Goal: Transaction & Acquisition: Download file/media

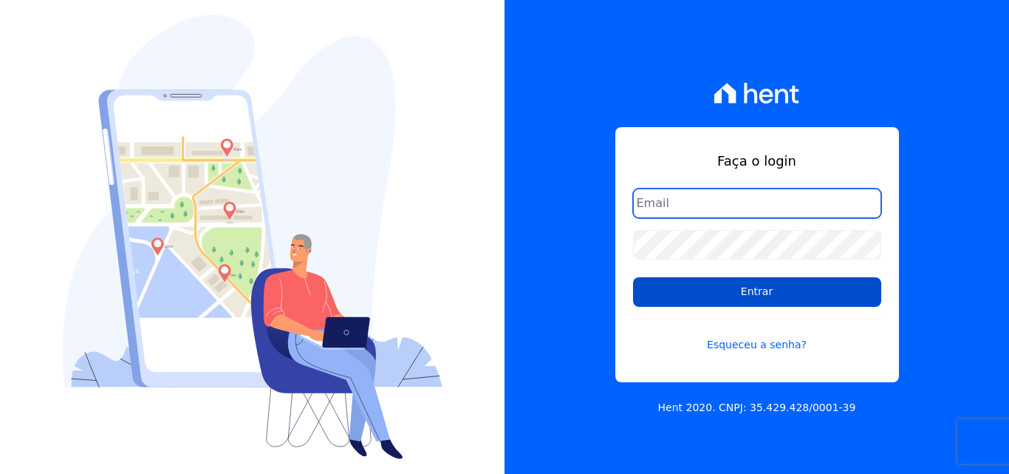
type input "financeiro@pedraconstrutora.com.br"
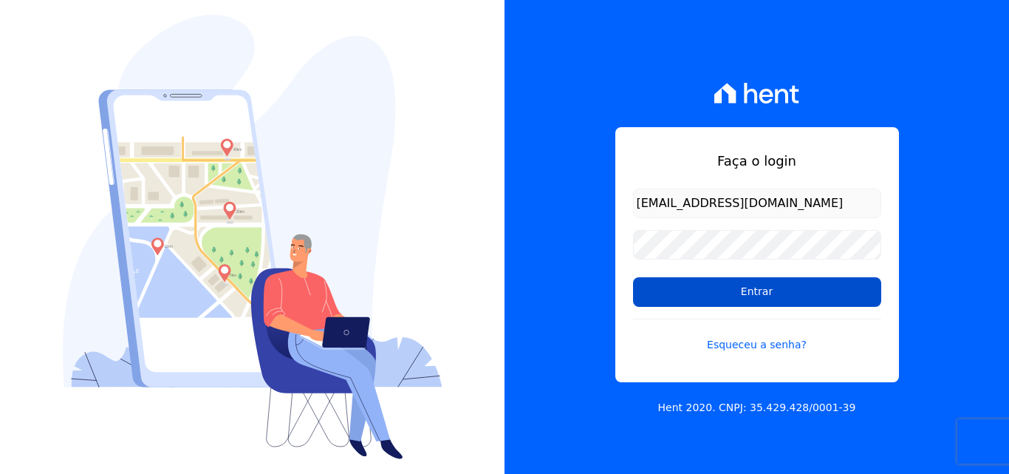
click at [776, 286] on input "Entrar" at bounding box center [757, 292] width 248 height 30
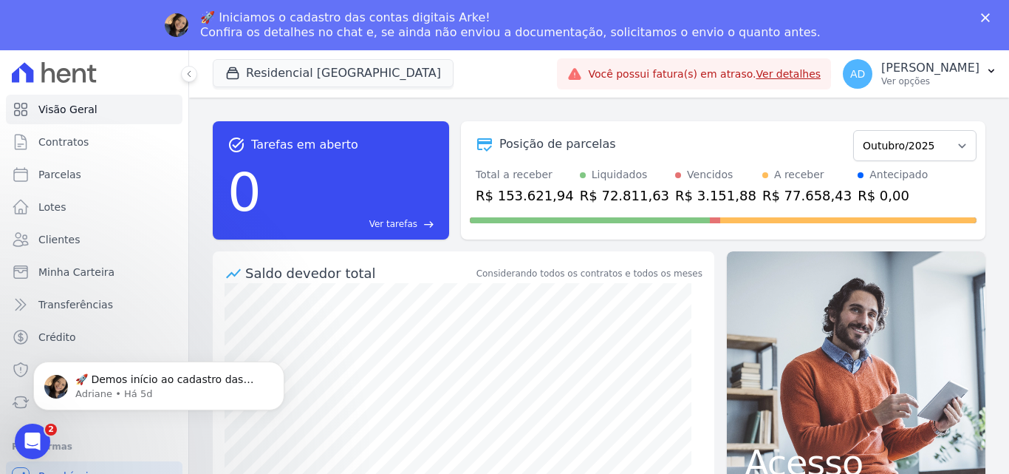
click at [987, 13] on div "🚀 Iniciamos o cadastro das contas digitais Arke! Confira os detalhes no chat e,…" at bounding box center [504, 25] width 1009 height 38
click at [986, 16] on icon "Fechar" at bounding box center [985, 17] width 9 height 9
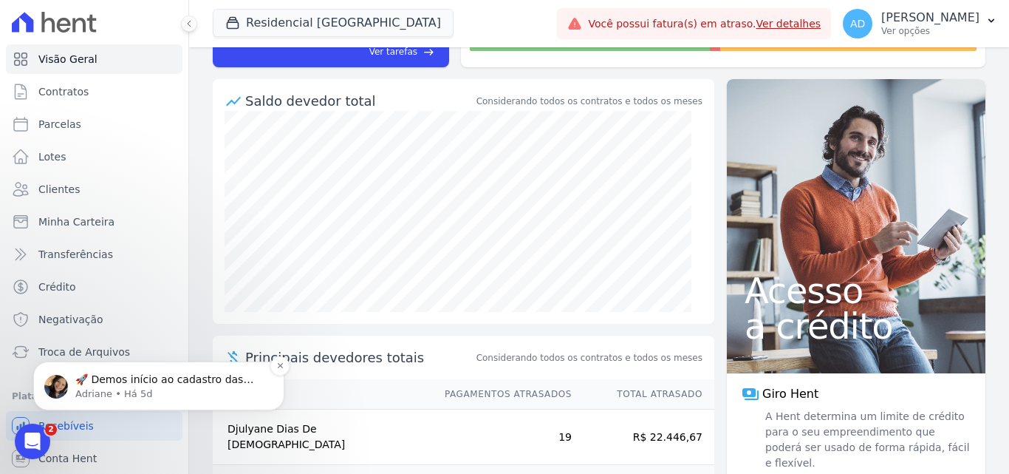
scroll to position [148, 0]
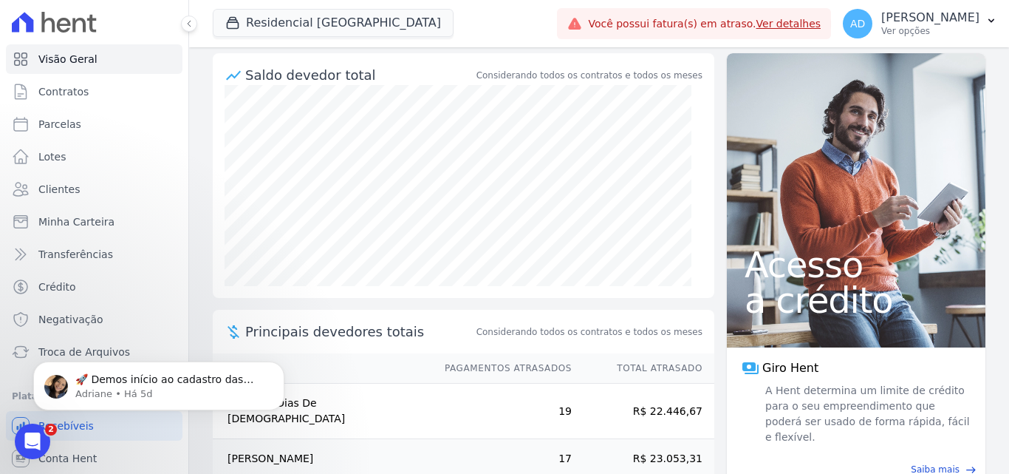
click at [129, 354] on div "🚀 Demos início ao cadastro das Contas Digitais Arke! Iniciamos a abertura para …" at bounding box center [159, 317] width 272 height 185
click at [85, 351] on div "🚀 Demos início ao cadastro das Contas Digitais Arke! Iniciamos a abertura para …" at bounding box center [159, 317] width 272 height 185
click at [78, 437] on link "Recebíveis" at bounding box center [94, 426] width 177 height 30
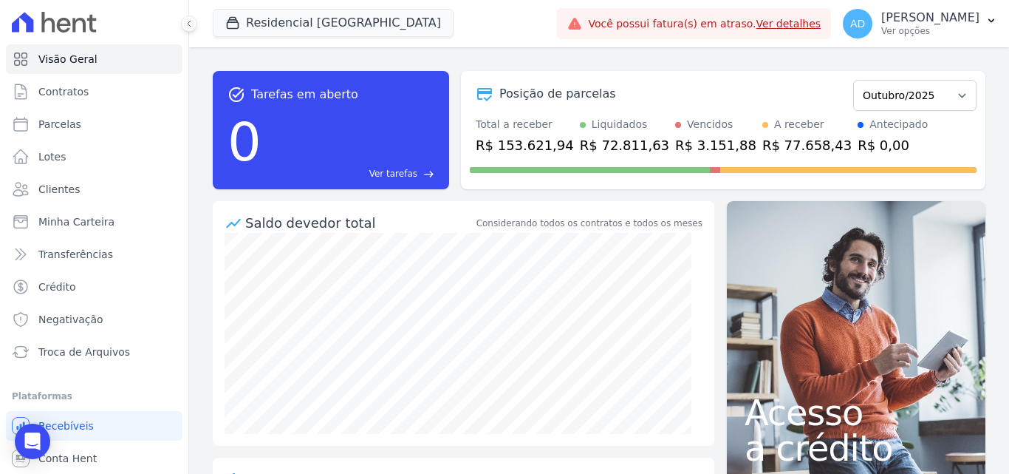
click at [77, 355] on span "Troca de Arquivos" at bounding box center [84, 351] width 92 height 15
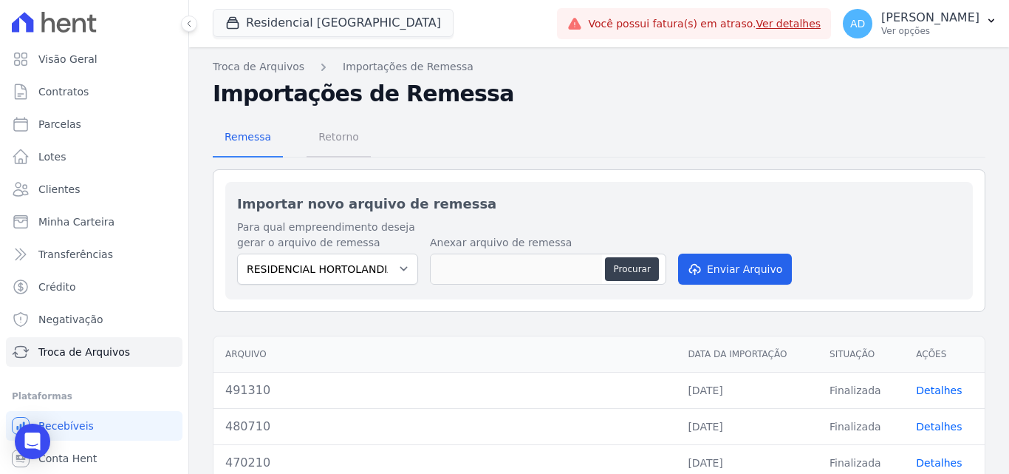
click at [341, 136] on span "Retorno" at bounding box center [339, 137] width 58 height 30
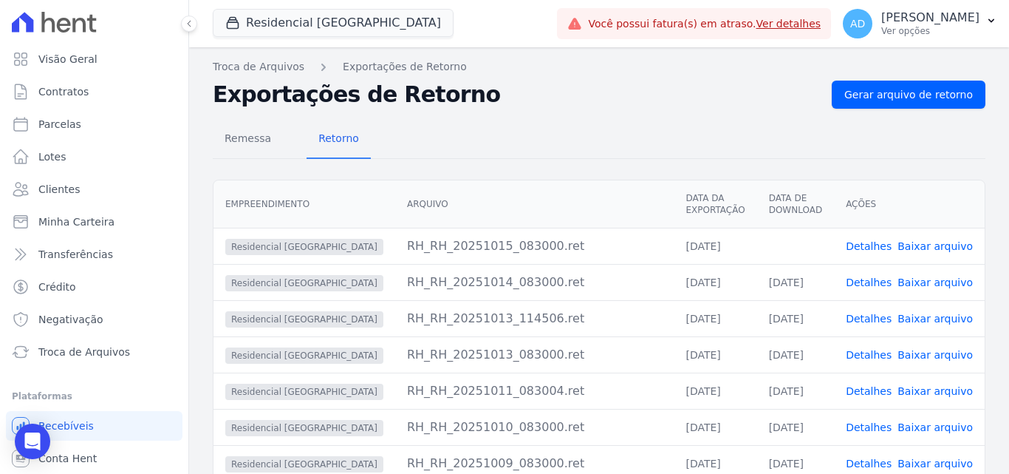
click at [938, 245] on link "Baixar arquivo" at bounding box center [935, 246] width 75 height 12
